Goal: Task Accomplishment & Management: Manage account settings

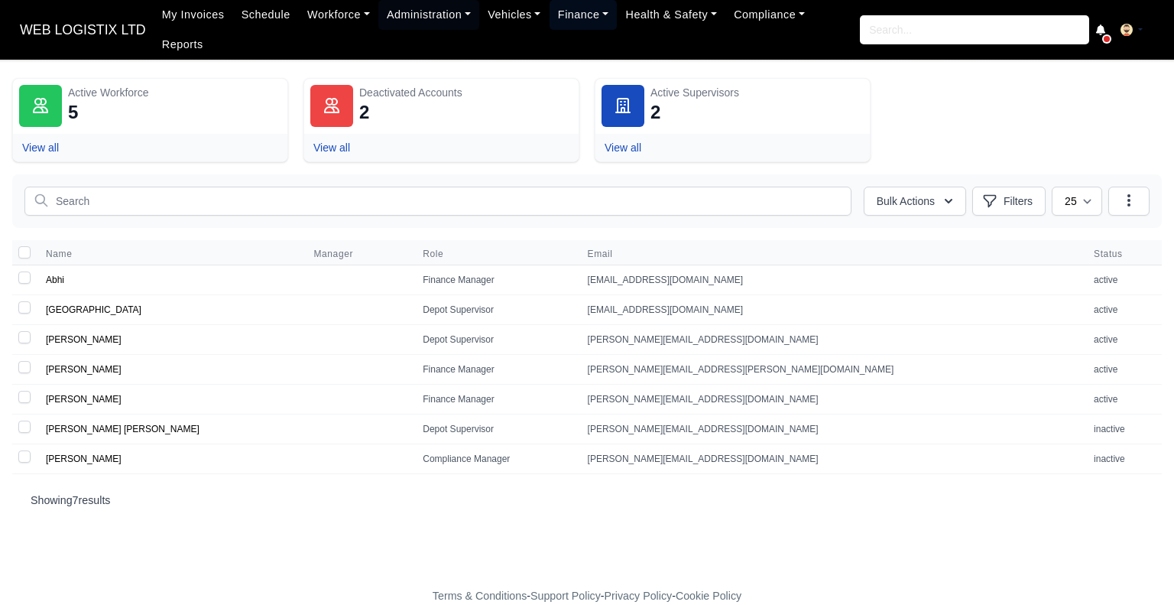
click at [561, 27] on link "Finance" at bounding box center [584, 15] width 68 height 30
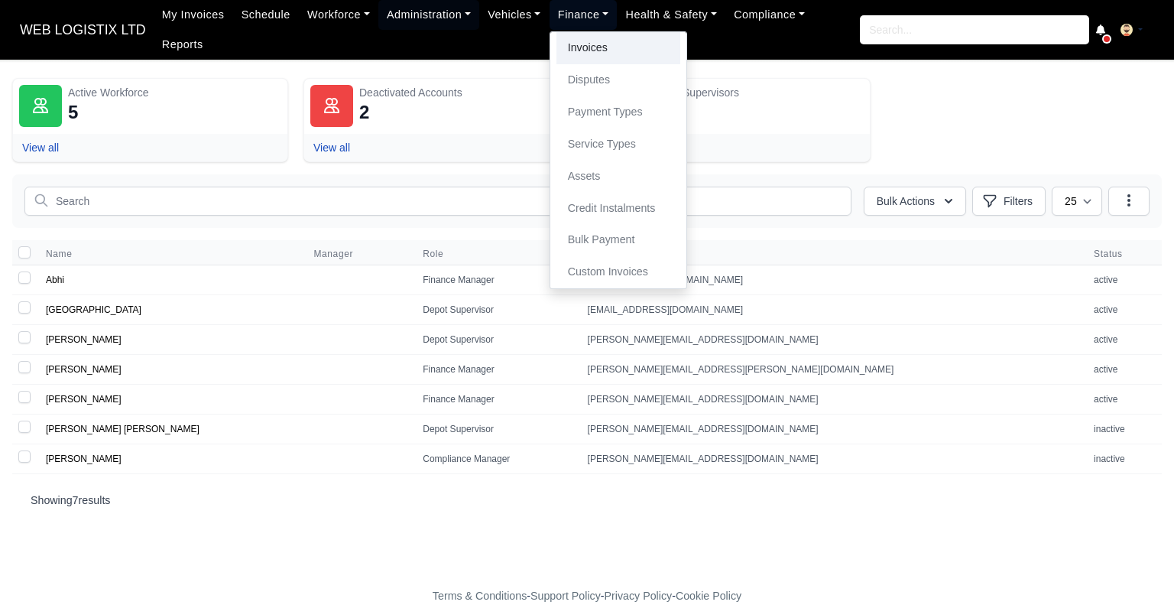
click at [563, 42] on link "Invoices" at bounding box center [619, 48] width 124 height 32
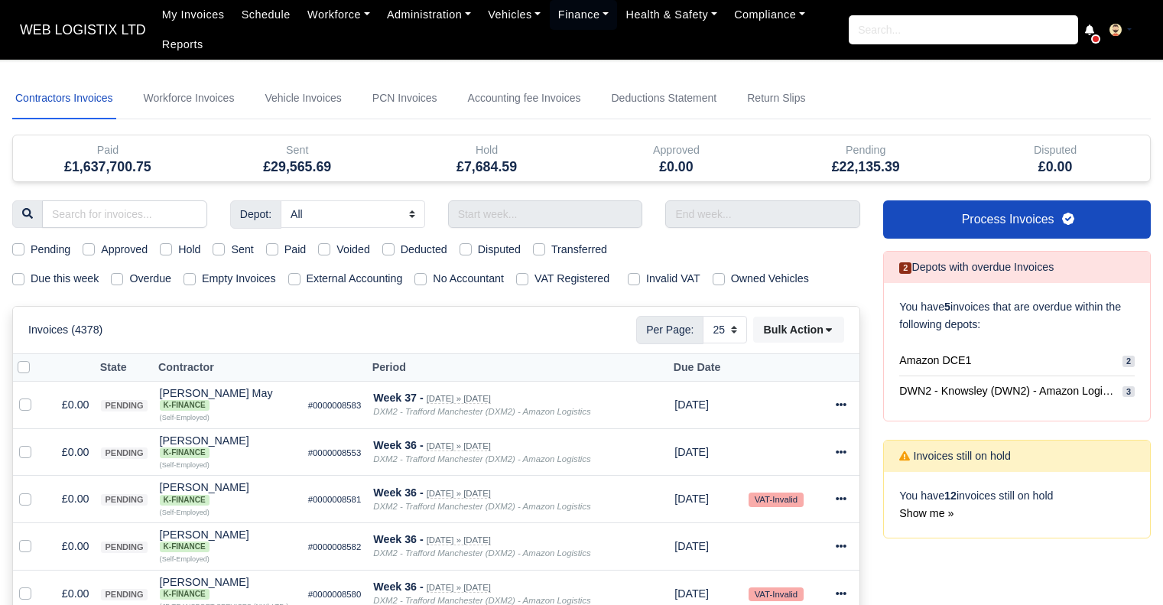
select select "25"
click at [162, 94] on link "Workforce Invoices" at bounding box center [189, 98] width 97 height 41
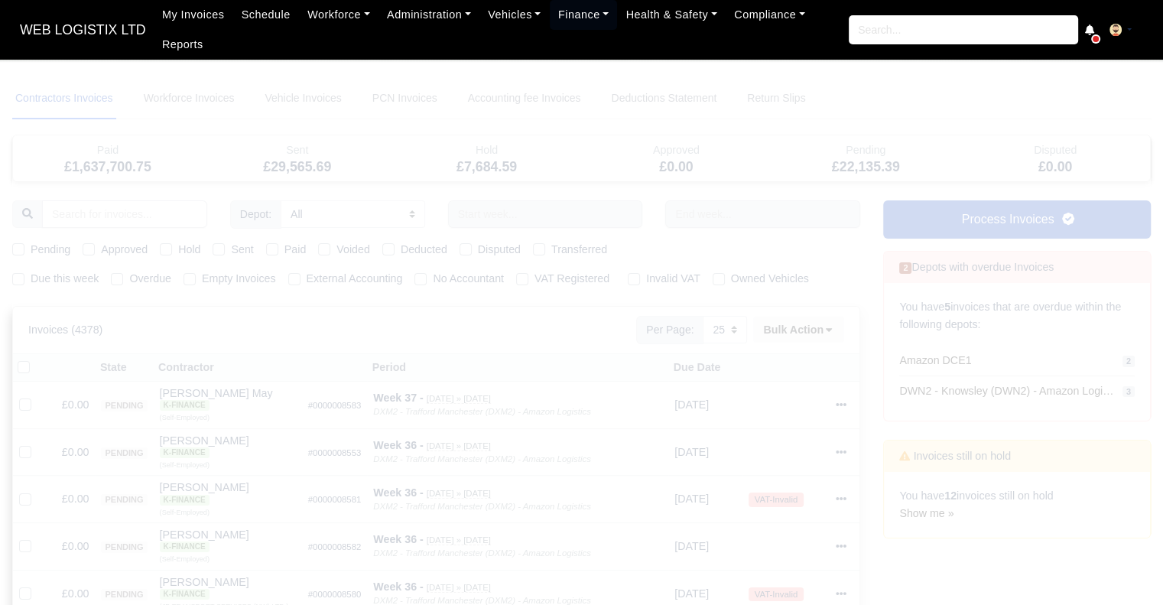
select select
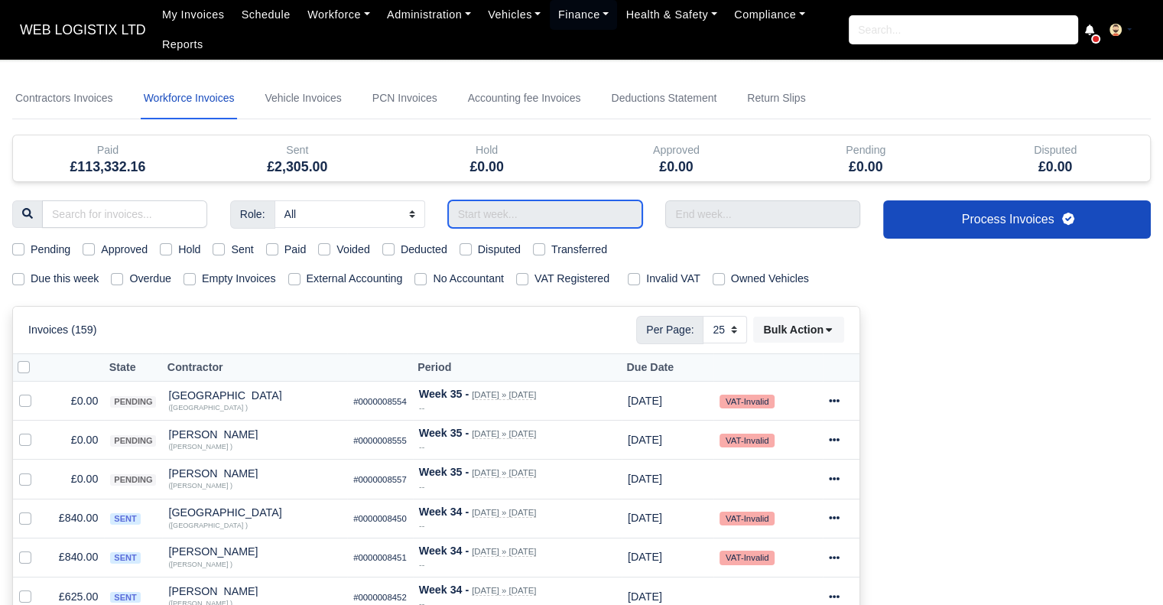
click at [531, 210] on input "text" at bounding box center [545, 214] width 195 height 28
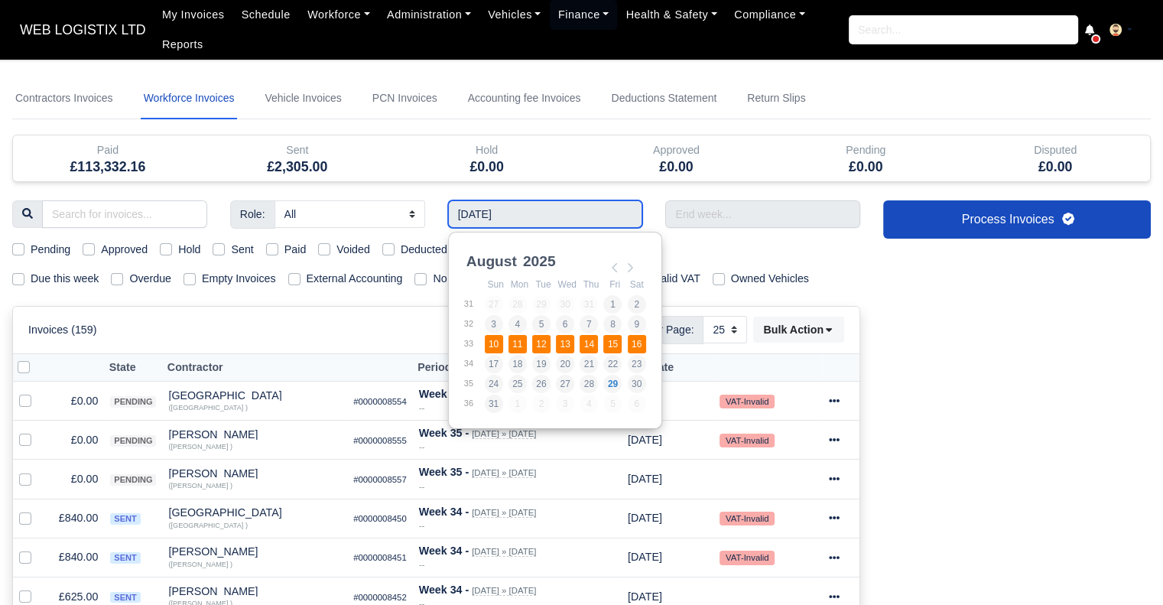
type input "[DATE] - [DATE]"
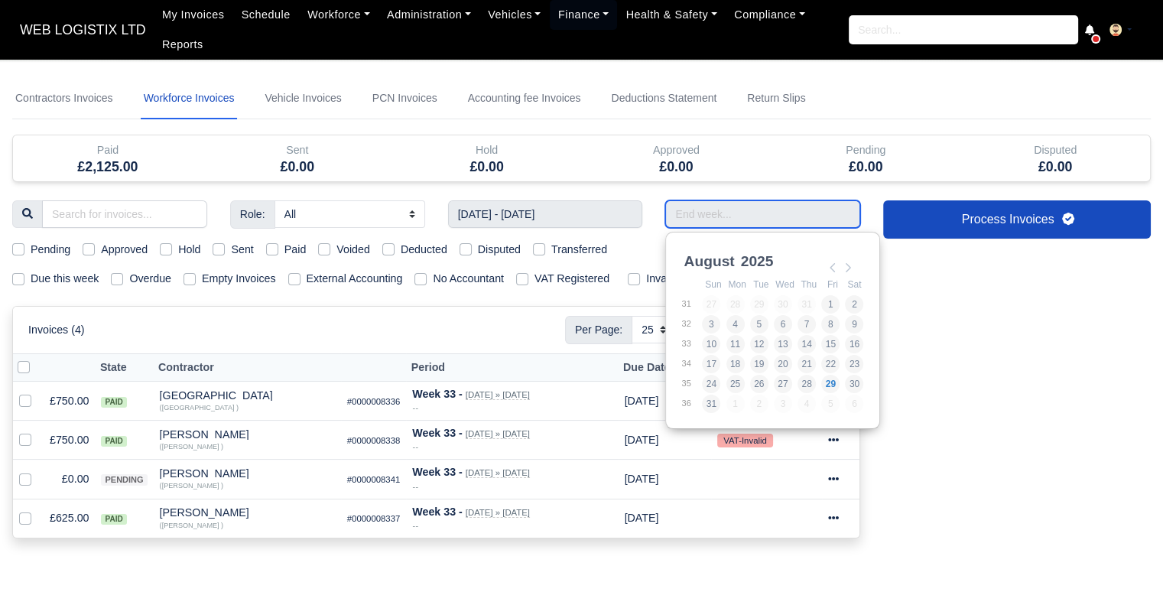
click at [684, 216] on input "Use the arrow keys to pick a date" at bounding box center [762, 214] width 195 height 28
type input "[DATE] - [DATE]"
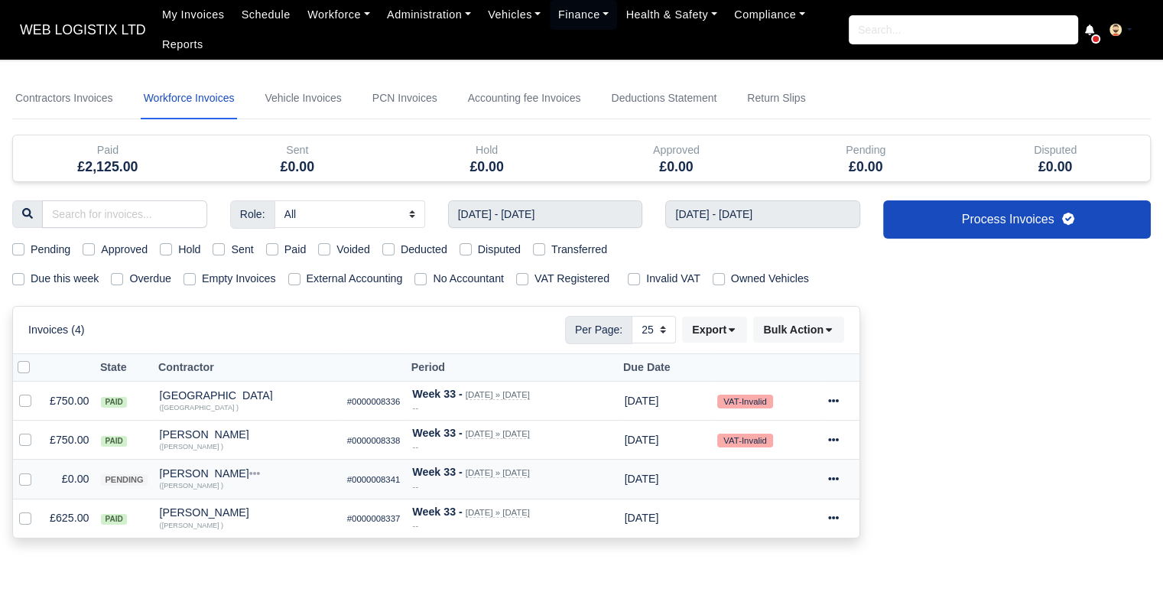
click at [838, 474] on icon at bounding box center [833, 478] width 11 height 11
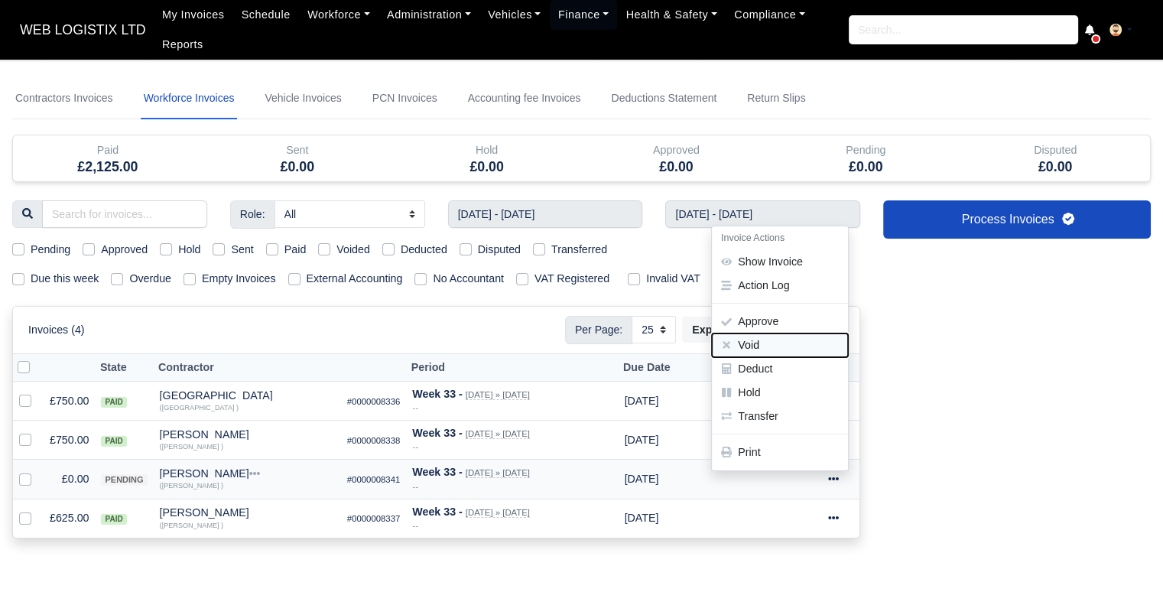
click at [778, 338] on button "Void" at bounding box center [780, 345] width 136 height 24
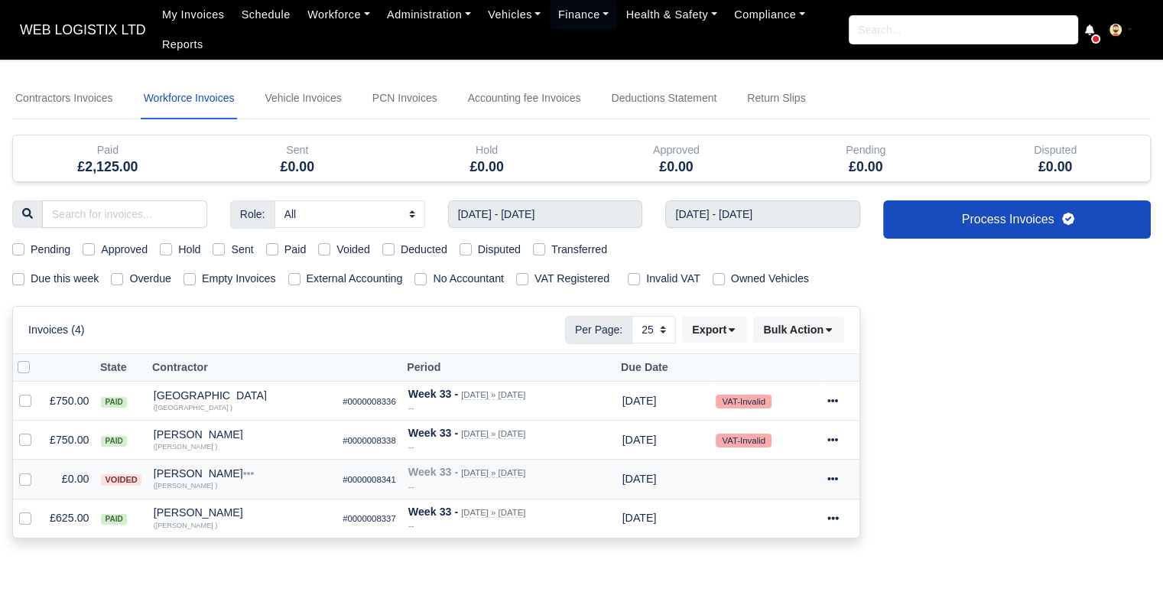
click at [284, 248] on label "Paid" at bounding box center [295, 250] width 22 height 18
click at [272, 248] on input "Paid" at bounding box center [272, 247] width 12 height 12
checkbox input "true"
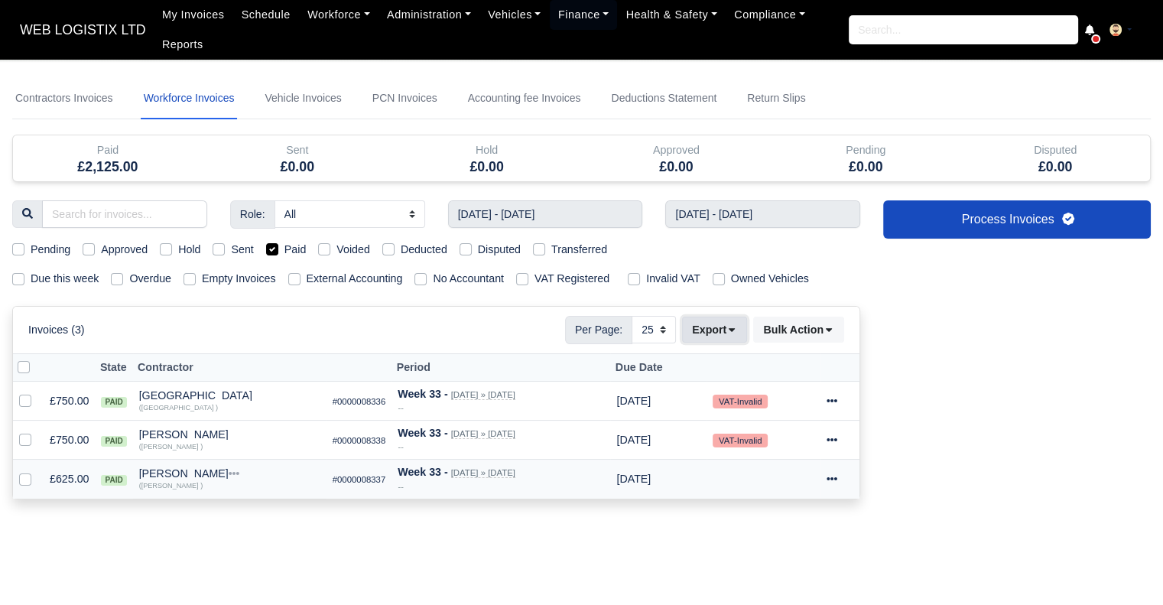
click at [694, 323] on button "Export" at bounding box center [714, 330] width 65 height 26
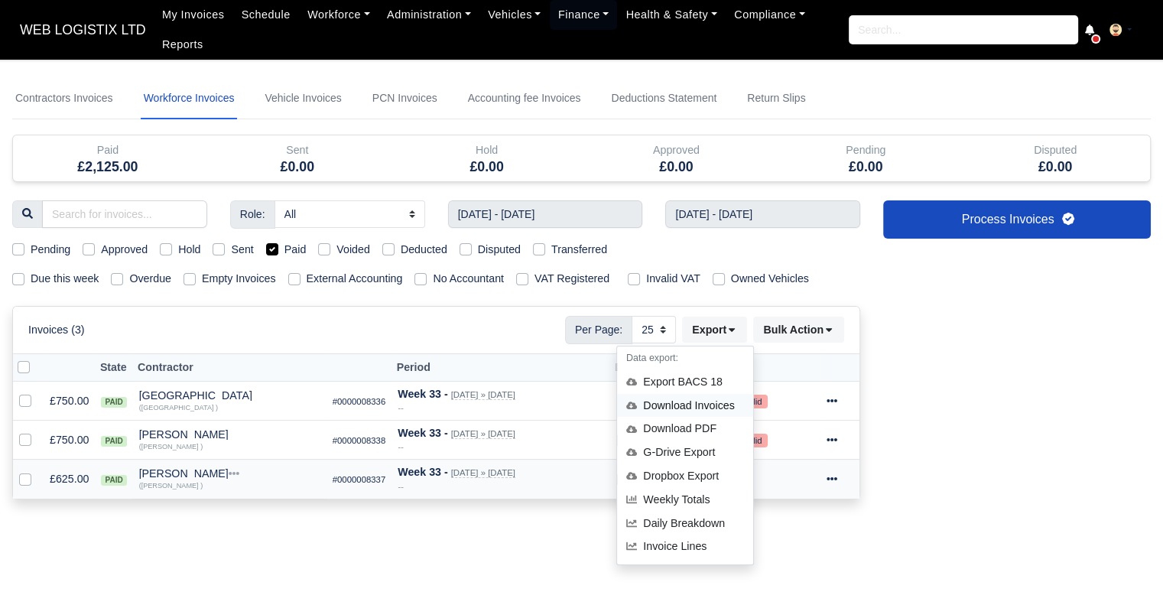
click at [708, 404] on div "Download Invoices" at bounding box center [685, 406] width 136 height 24
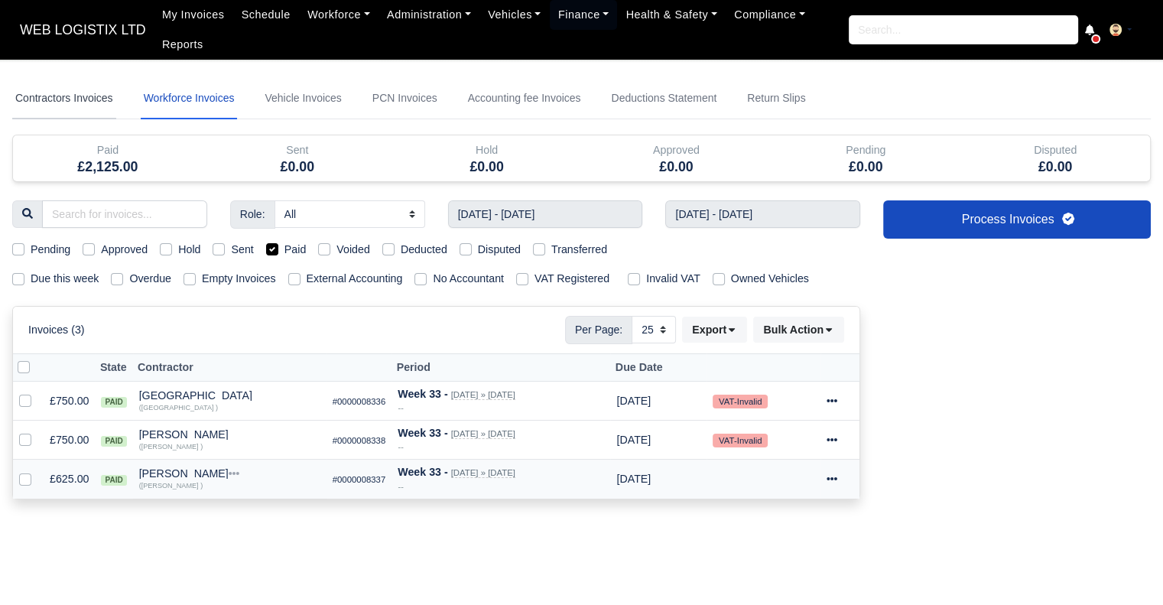
click at [97, 106] on link "Contractors Invoices" at bounding box center [64, 98] width 104 height 41
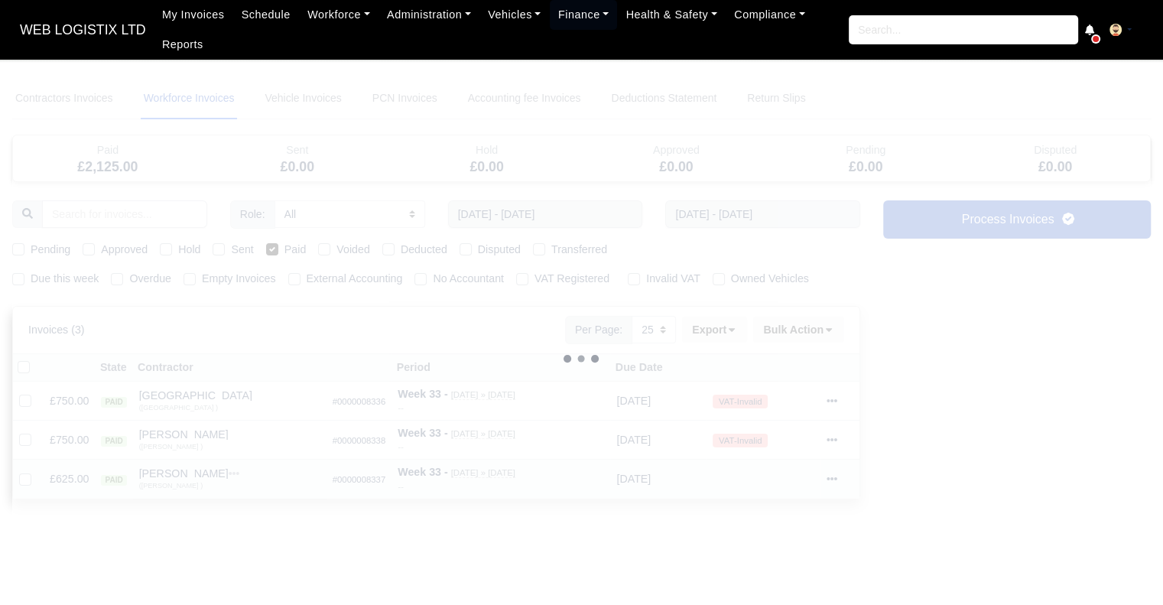
select select
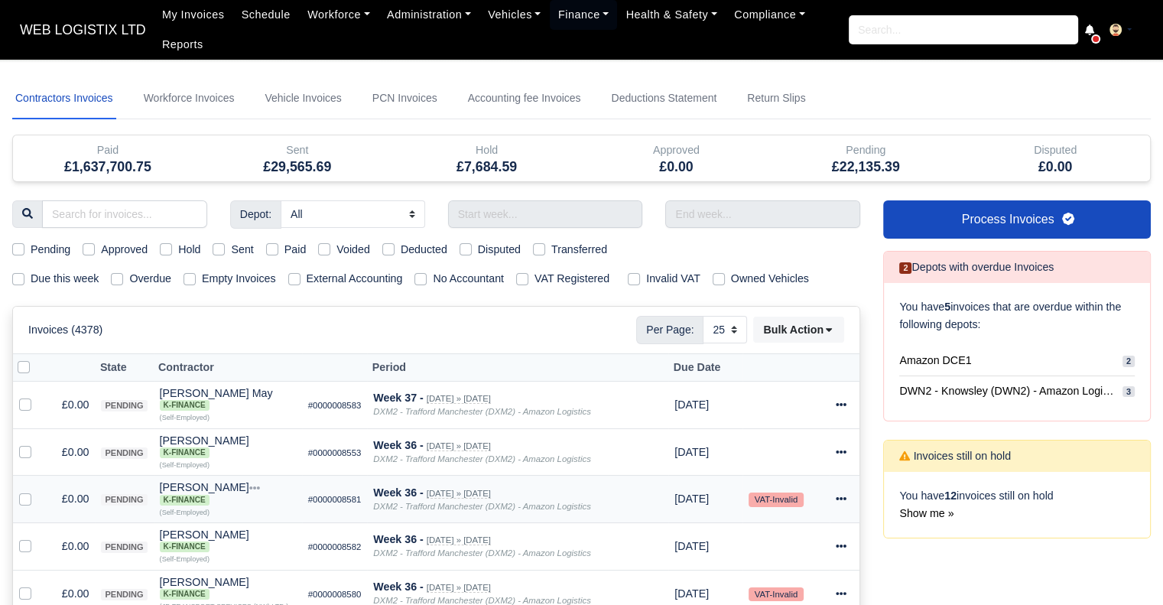
click at [284, 249] on label "Paid" at bounding box center [295, 250] width 22 height 18
click at [268, 249] on input "Paid" at bounding box center [272, 247] width 12 height 12
checkbox input "true"
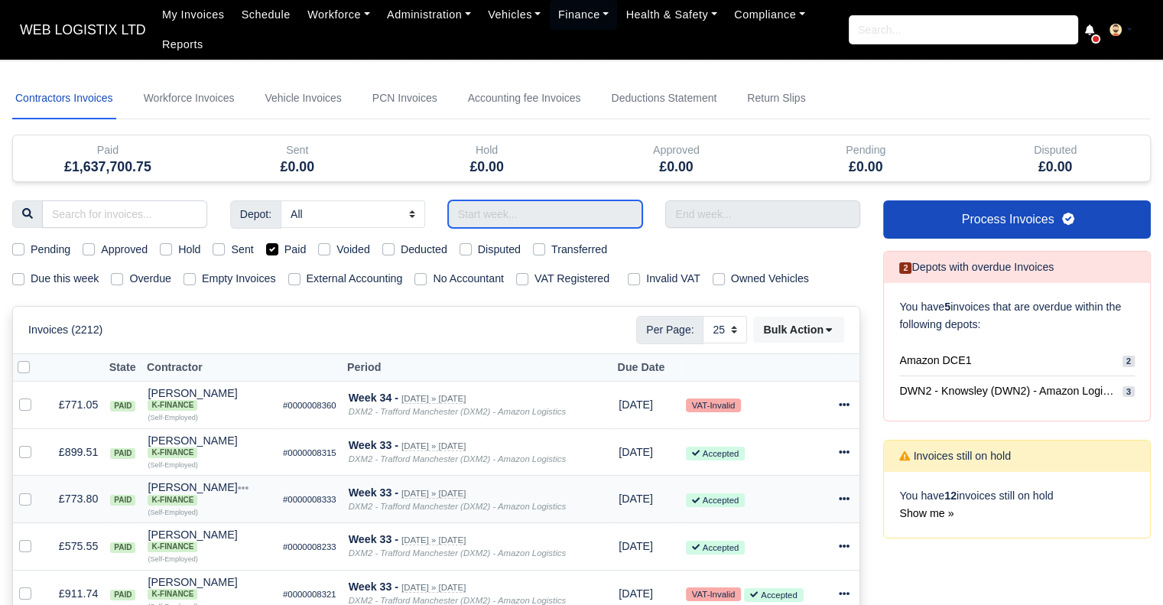
click at [525, 223] on input "text" at bounding box center [545, 214] width 195 height 28
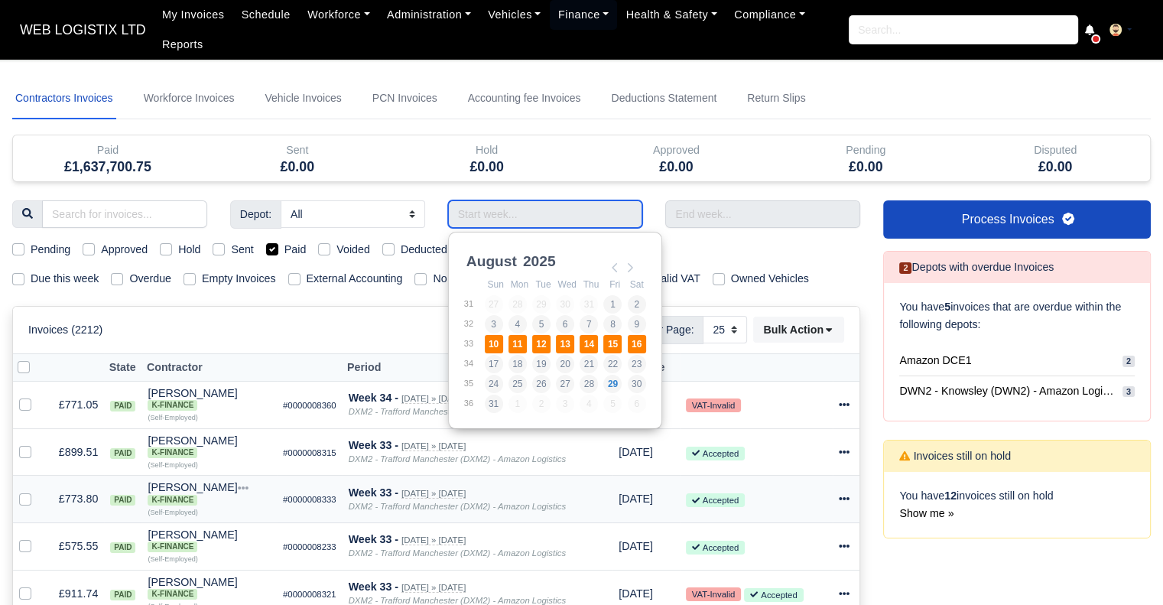
click at [550, 344] on td "12" at bounding box center [543, 344] width 24 height 20
type input "[DATE] - [DATE]"
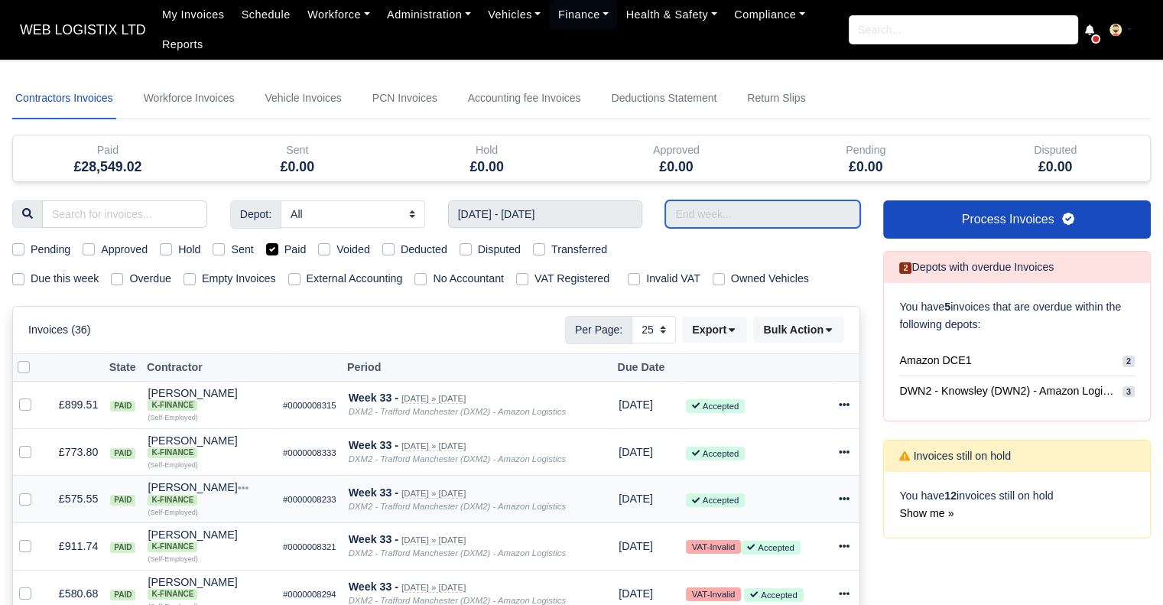
click at [685, 207] on input "text" at bounding box center [762, 214] width 195 height 28
click at [694, 213] on input "text" at bounding box center [762, 214] width 195 height 28
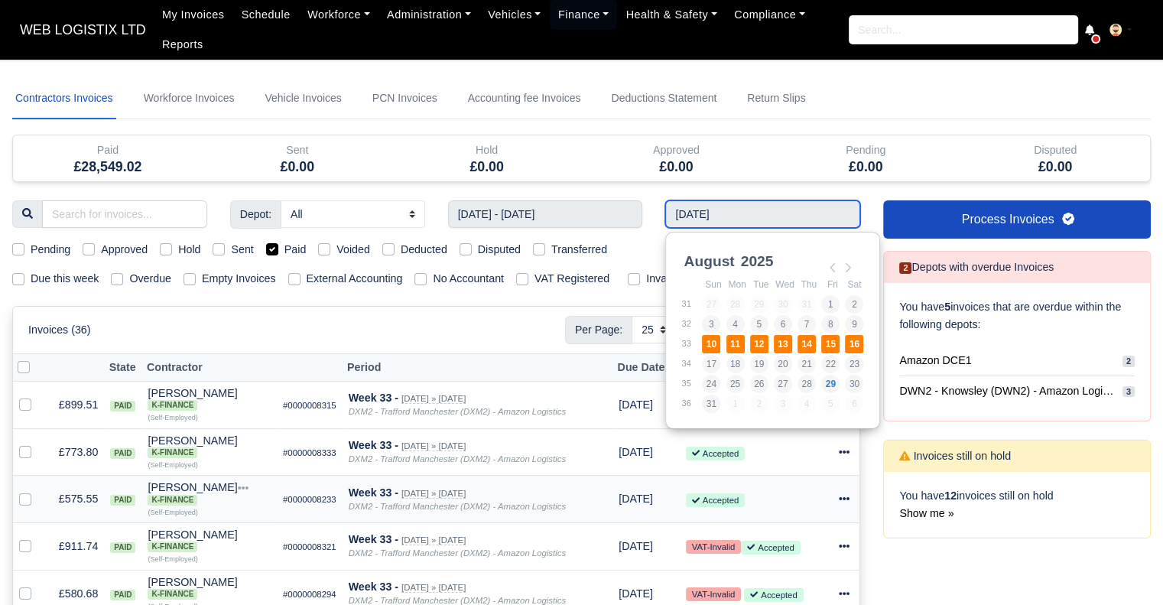
type input "[DATE] - [DATE]"
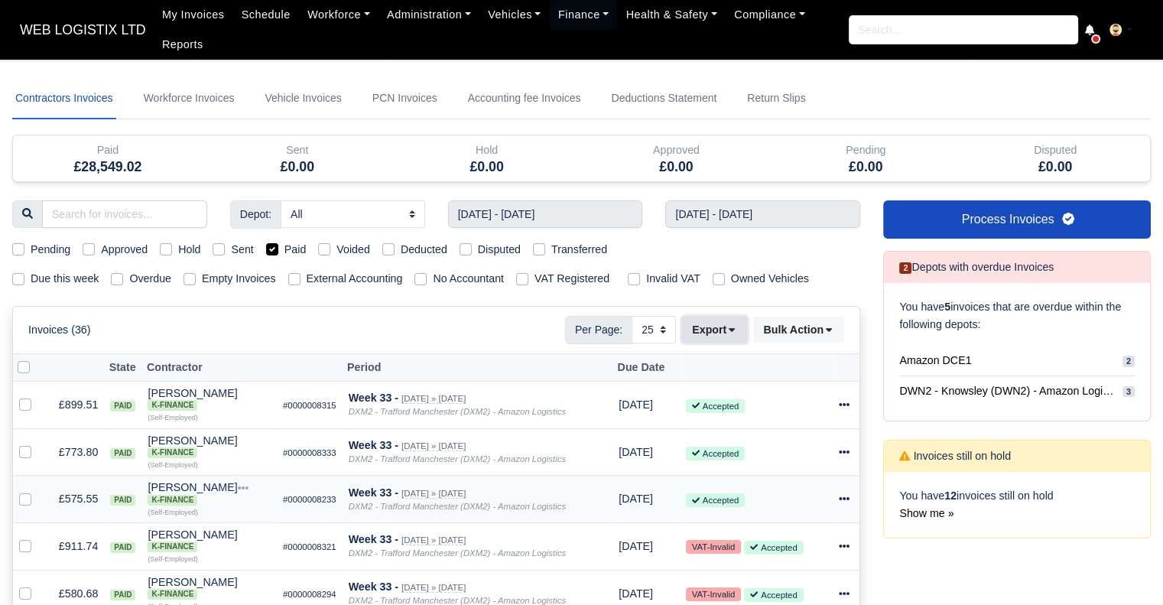
click at [709, 328] on button "Export" at bounding box center [714, 330] width 65 height 26
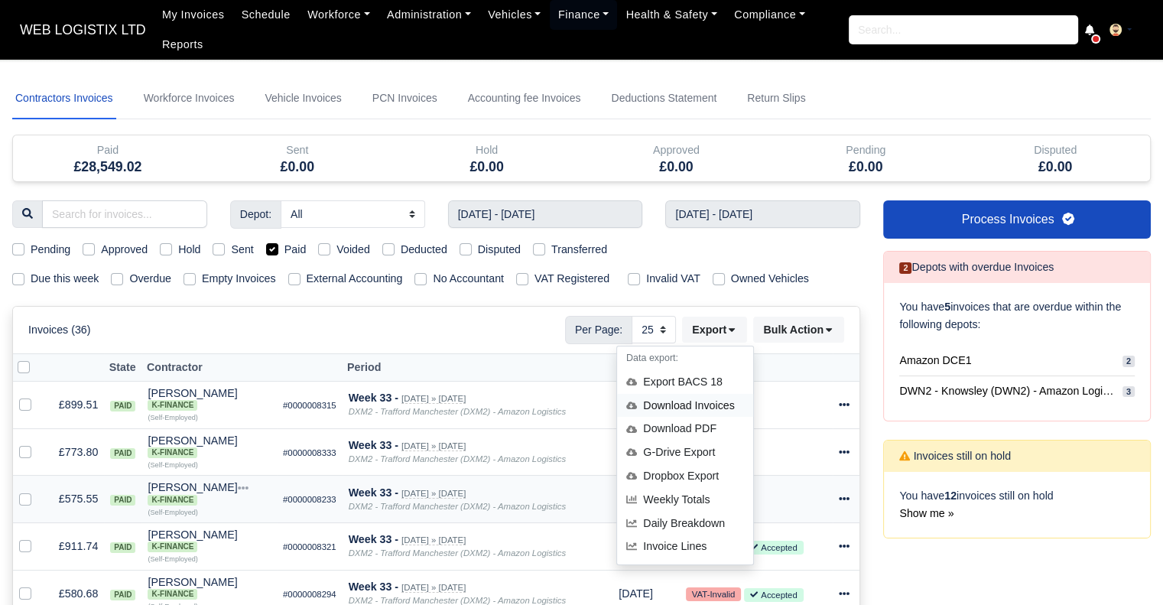
click at [697, 403] on div "Download Invoices" at bounding box center [685, 406] width 136 height 24
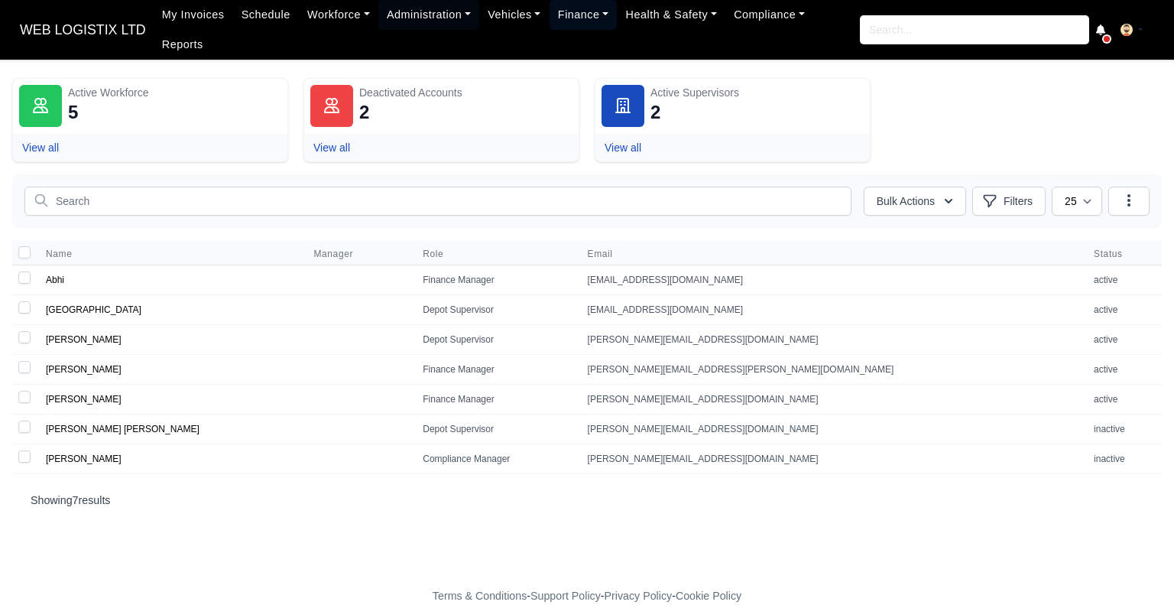
click at [550, 28] on link "Finance" at bounding box center [584, 15] width 68 height 30
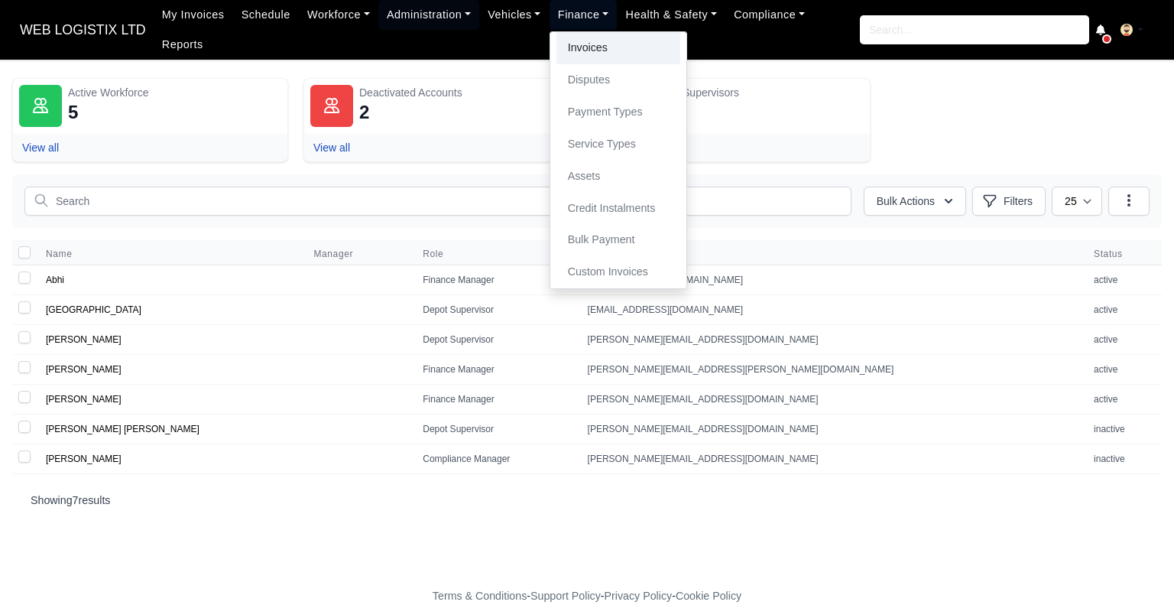
click at [563, 54] on link "Invoices" at bounding box center [619, 48] width 124 height 32
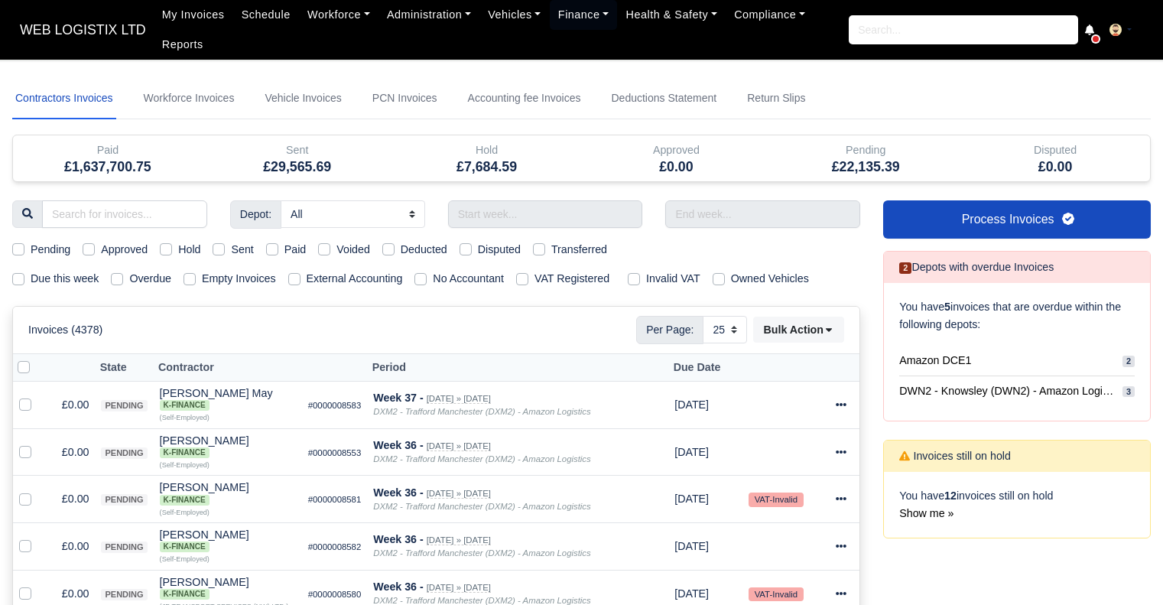
select select "25"
click at [183, 109] on link "Workforce Invoices" at bounding box center [189, 98] width 97 height 41
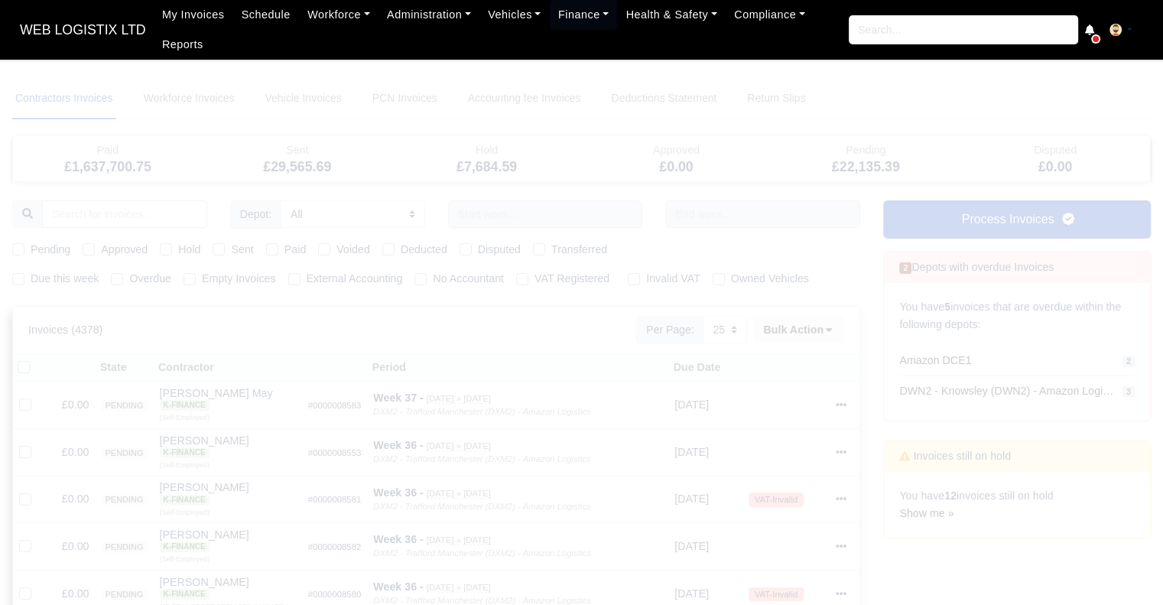
select select
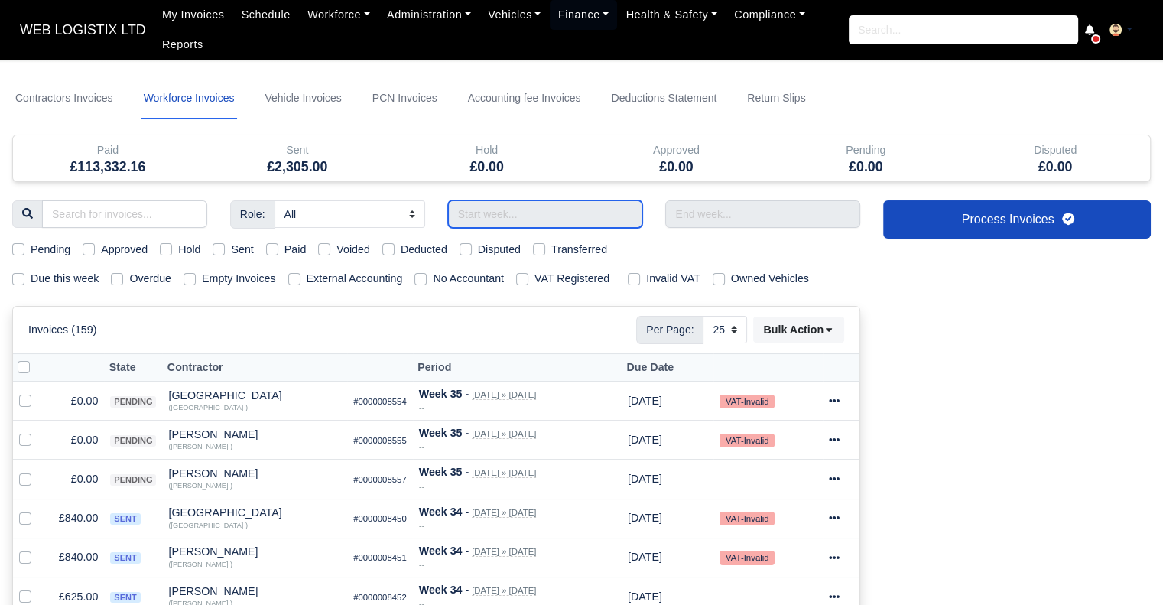
click at [544, 209] on input "text" at bounding box center [545, 214] width 195 height 28
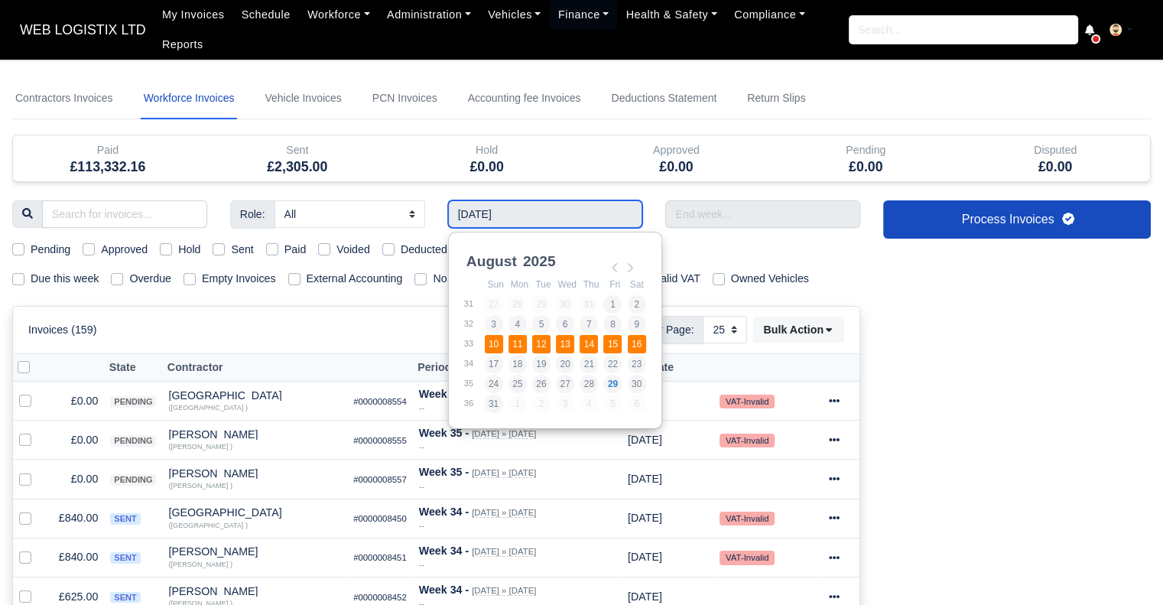
type input "[DATE] - [DATE]"
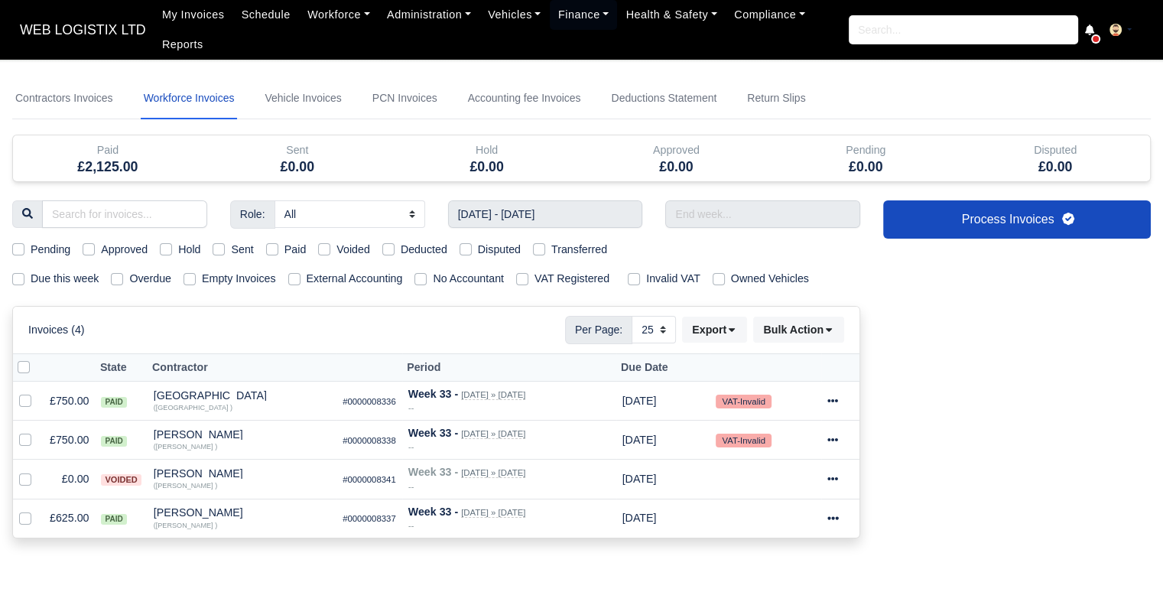
click at [284, 247] on label "Paid" at bounding box center [295, 250] width 22 height 18
click at [274, 247] on input "Paid" at bounding box center [272, 247] width 12 height 12
checkbox input "true"
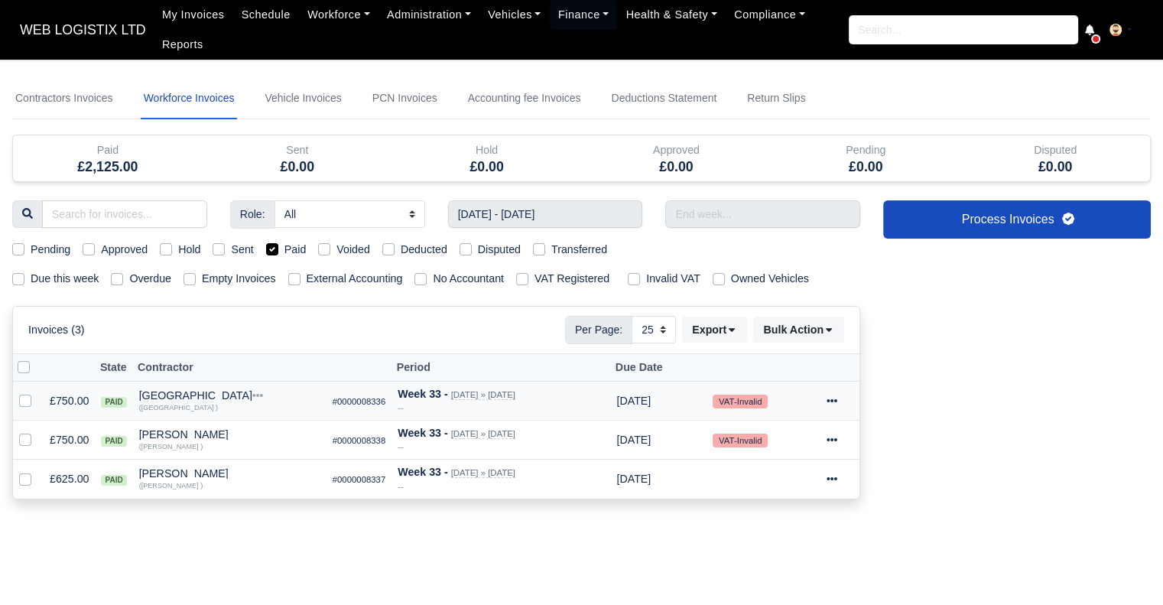
click at [830, 398] on icon at bounding box center [831, 400] width 11 height 11
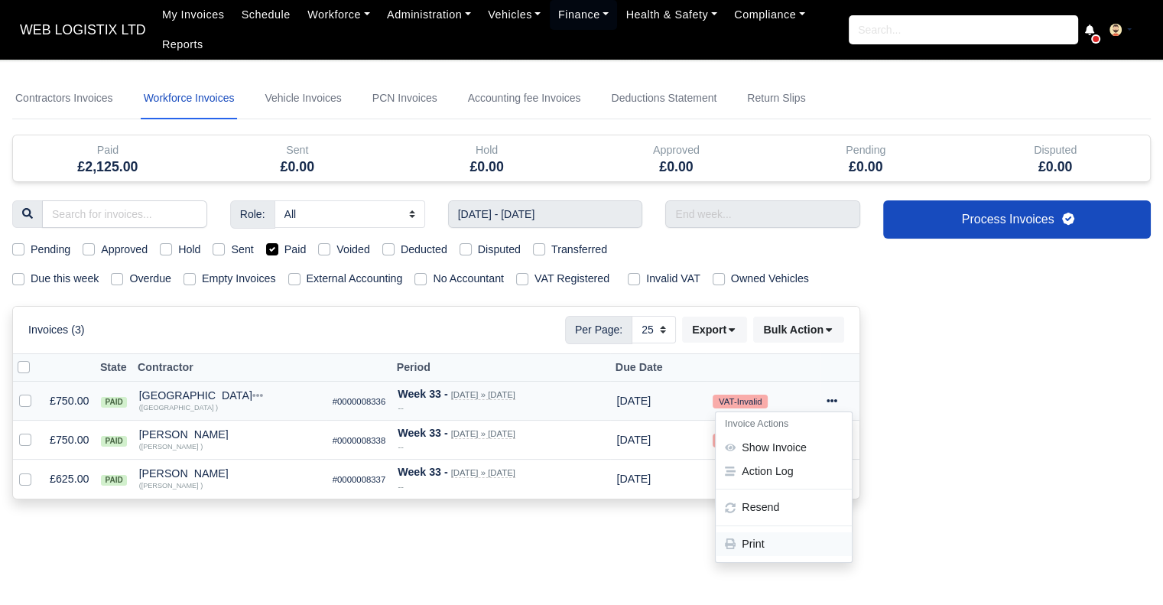
click at [771, 532] on link "Print" at bounding box center [784, 544] width 136 height 24
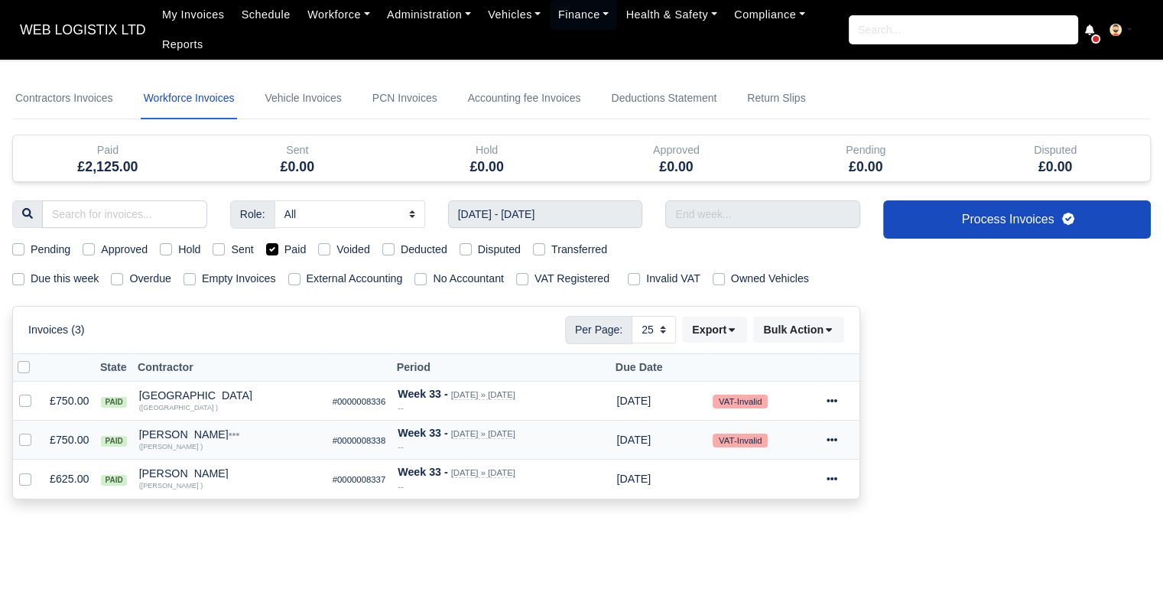
click at [833, 440] on icon at bounding box center [831, 439] width 11 height 11
click at [801, 574] on link "Print" at bounding box center [784, 583] width 136 height 24
click at [837, 477] on icon at bounding box center [831, 478] width 11 height 3
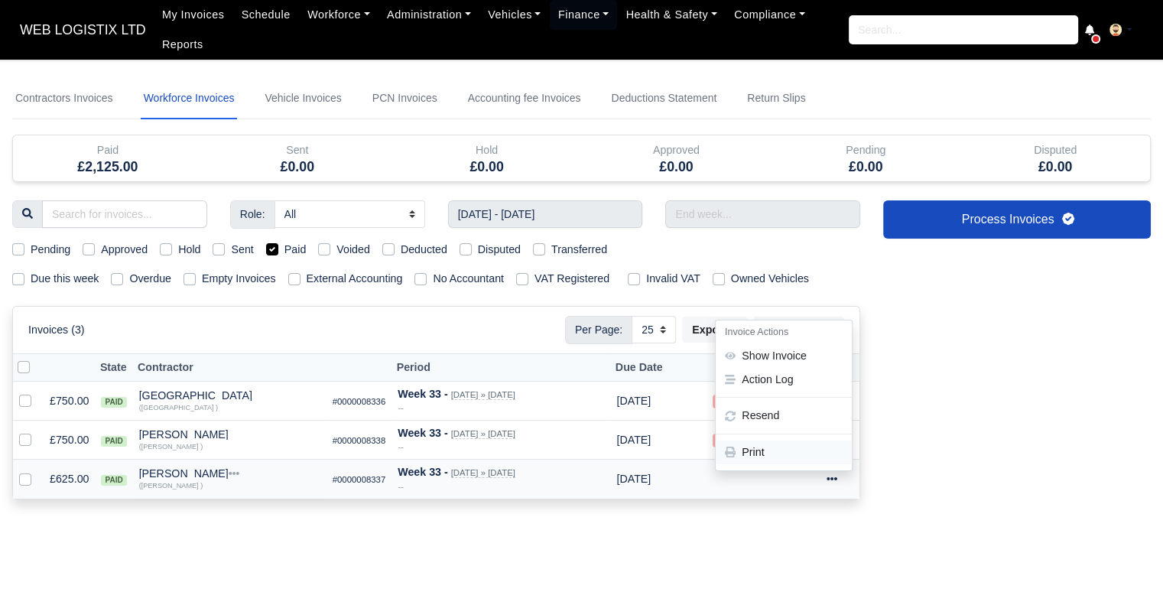
click at [811, 450] on link "Print" at bounding box center [784, 452] width 136 height 24
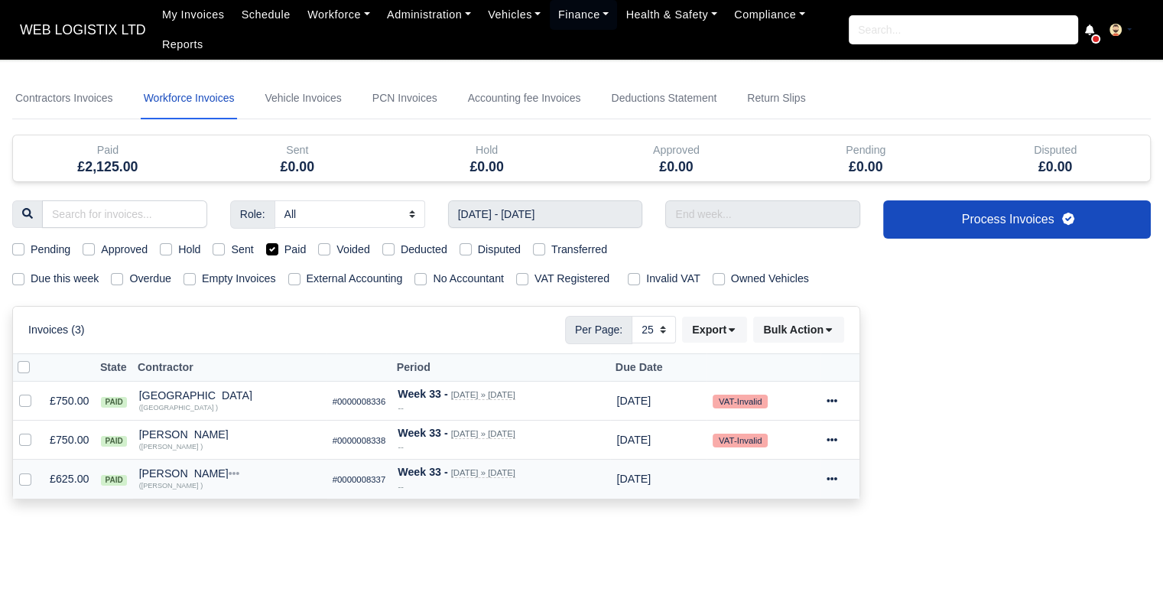
click at [811, 450] on td "VAT-Invalid" at bounding box center [763, 440] width 114 height 39
click at [63, 102] on link "Contractors Invoices" at bounding box center [64, 98] width 104 height 41
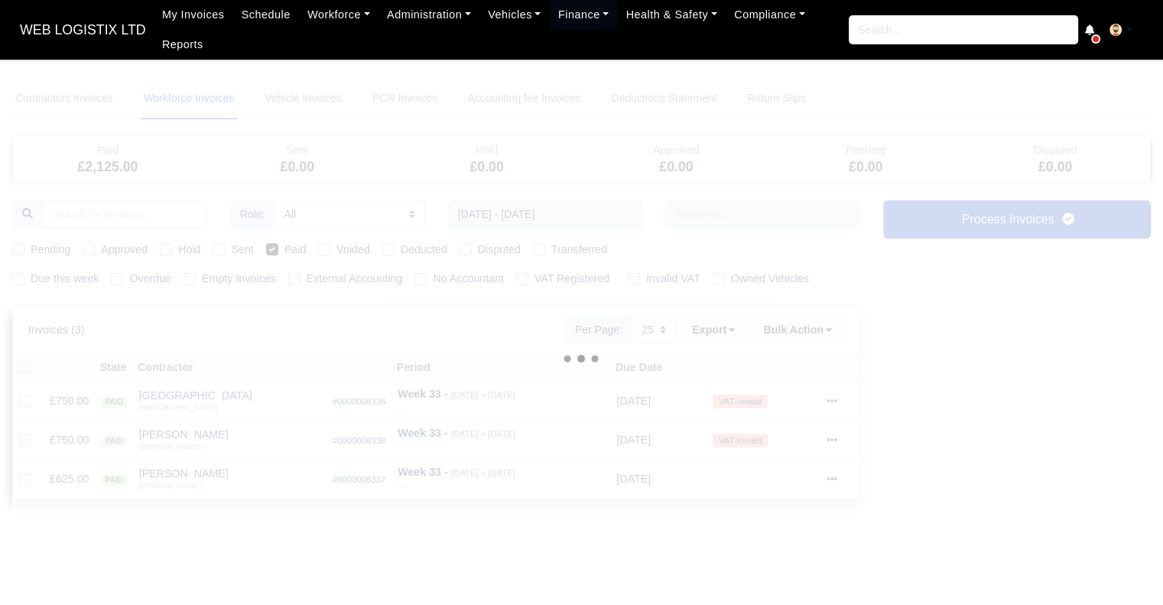
select select
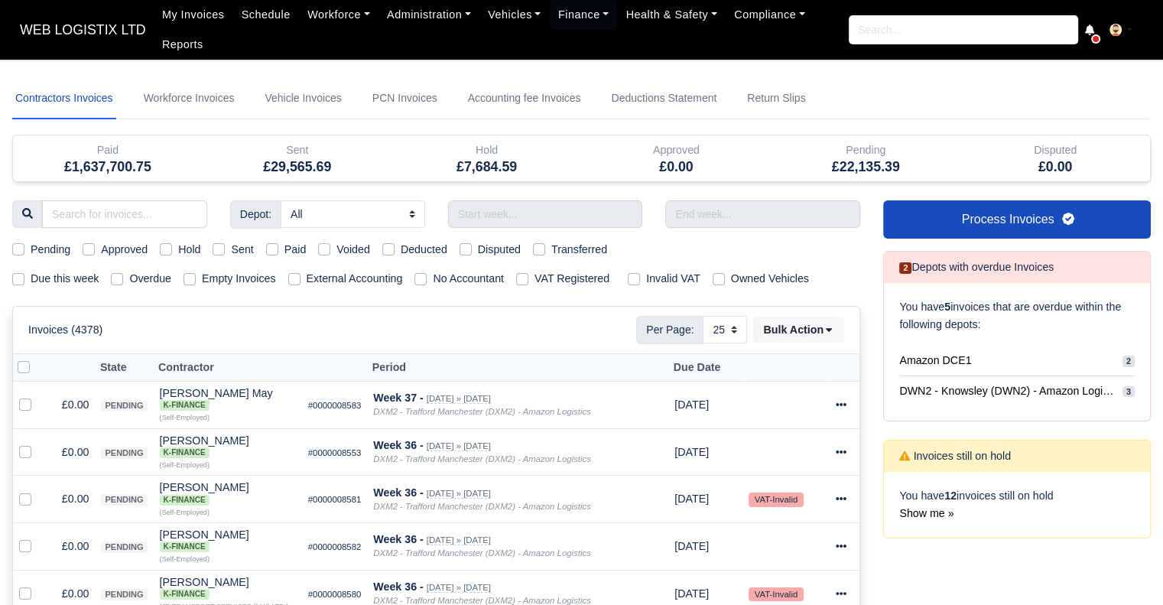
click at [284, 248] on label "Paid" at bounding box center [295, 250] width 22 height 18
click at [274, 248] on input "Paid" at bounding box center [272, 247] width 12 height 12
checkbox input "true"
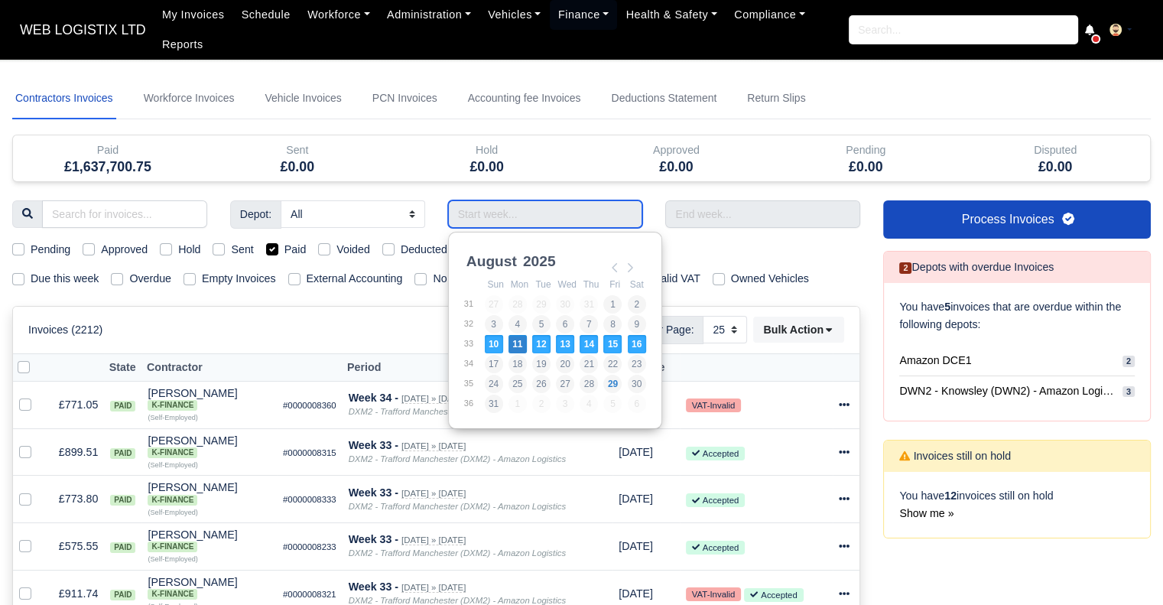
click at [504, 210] on input "Use the arrow keys to pick a date" at bounding box center [545, 214] width 195 height 28
type input "[DATE] - [DATE]"
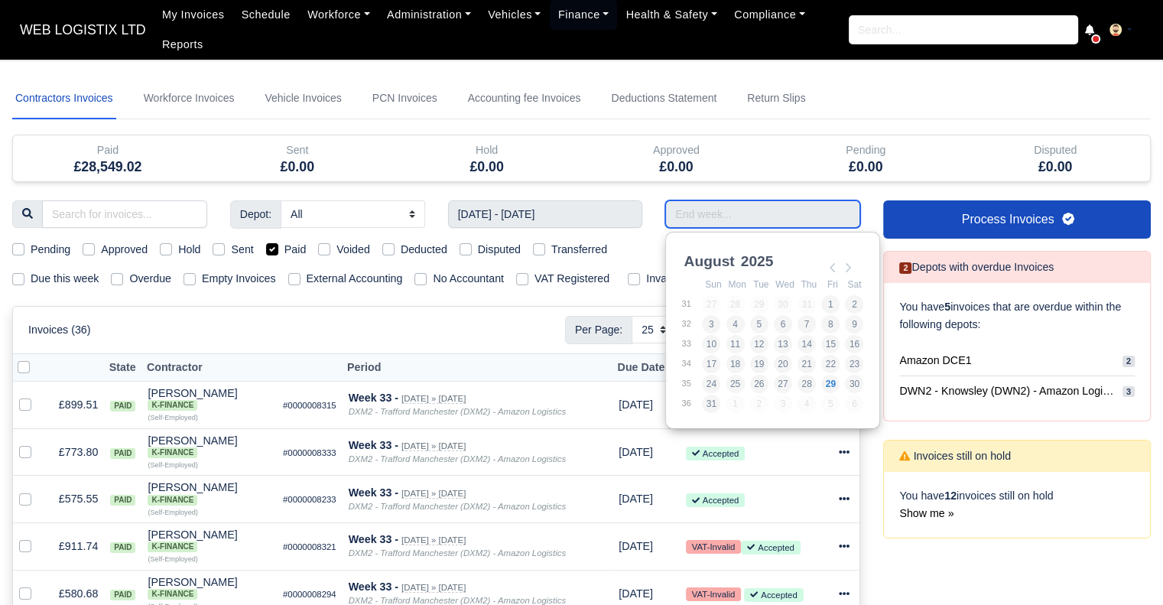
click at [748, 218] on input "Use the arrow keys to pick a date" at bounding box center [762, 214] width 195 height 28
type input "[DATE] - [DATE]"
